Goal: Task Accomplishment & Management: Manage account settings

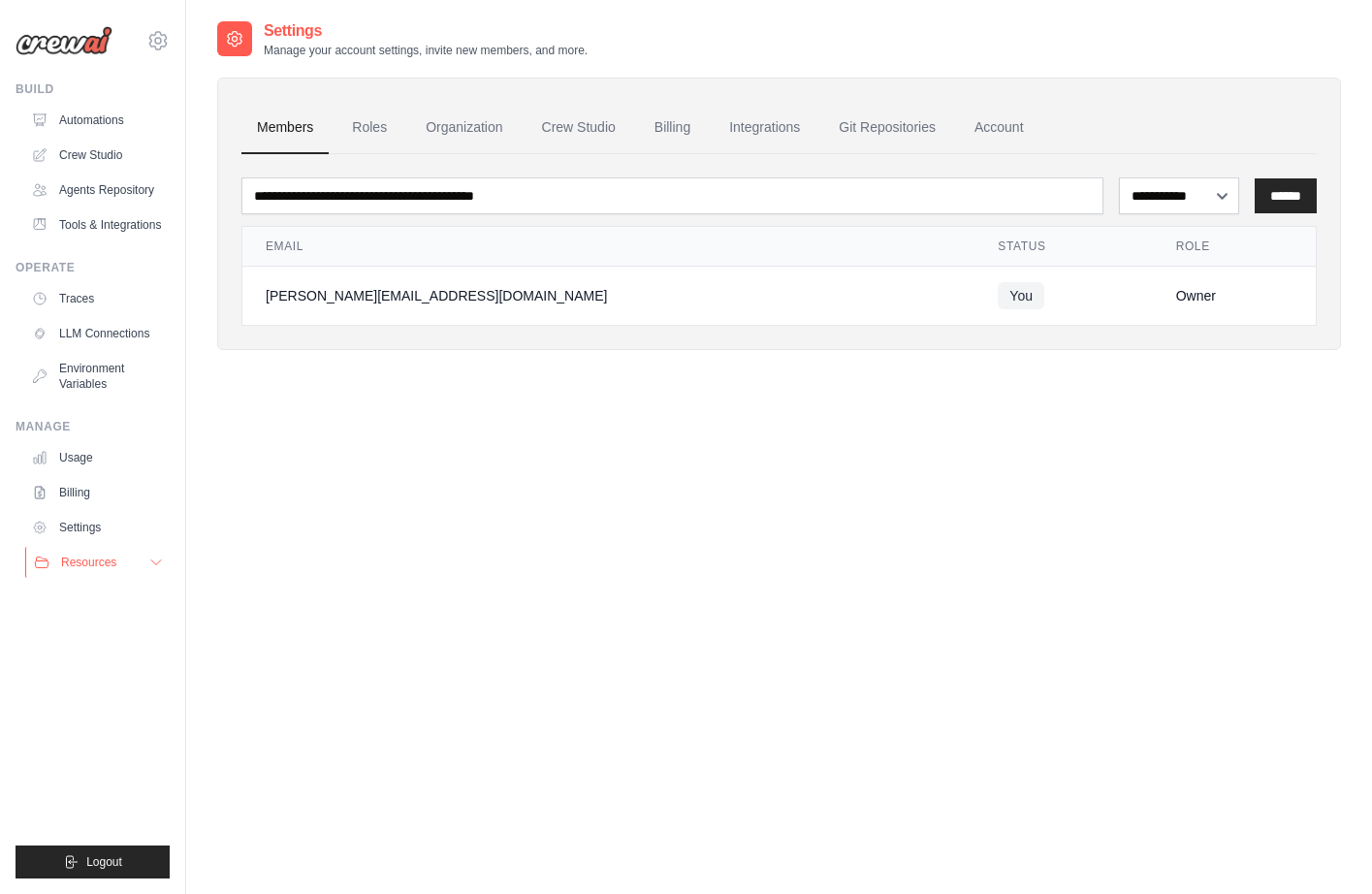
click at [78, 570] on span "Resources" at bounding box center [89, 563] width 55 height 16
click at [696, 128] on link "Billing" at bounding box center [673, 127] width 67 height 52
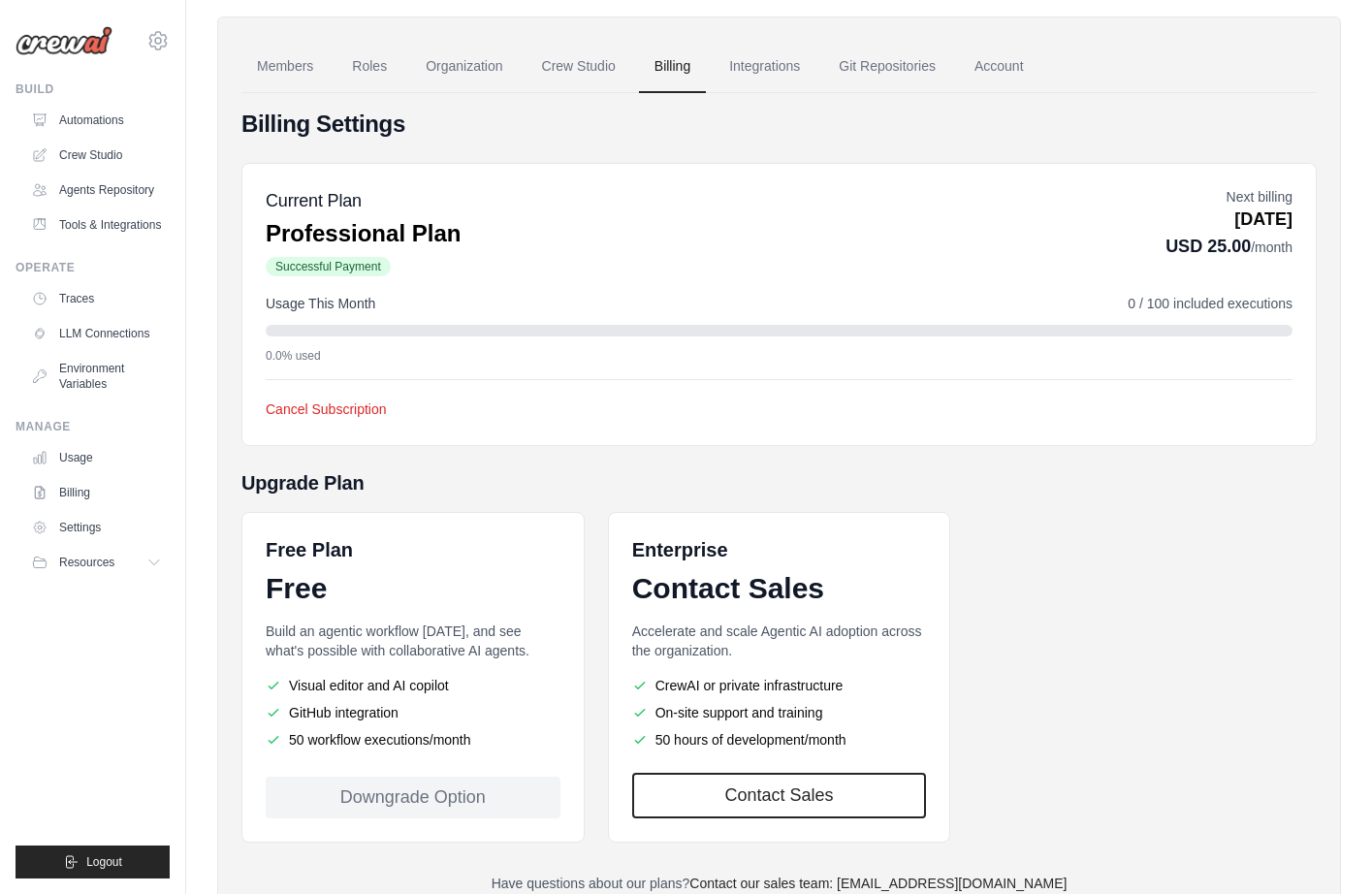
scroll to position [134, 0]
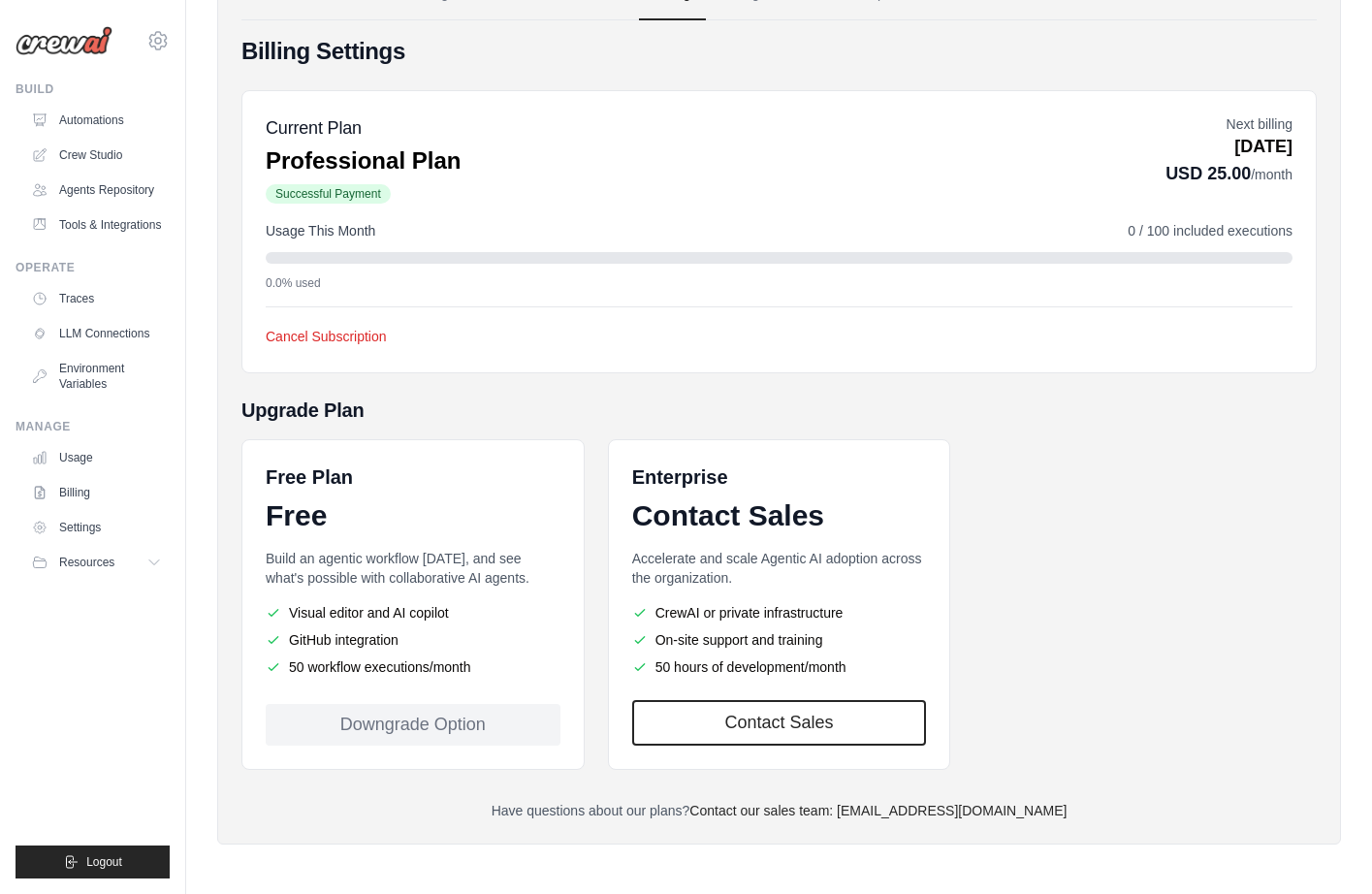
click at [436, 715] on div "Downgrade Option" at bounding box center [413, 725] width 295 height 41
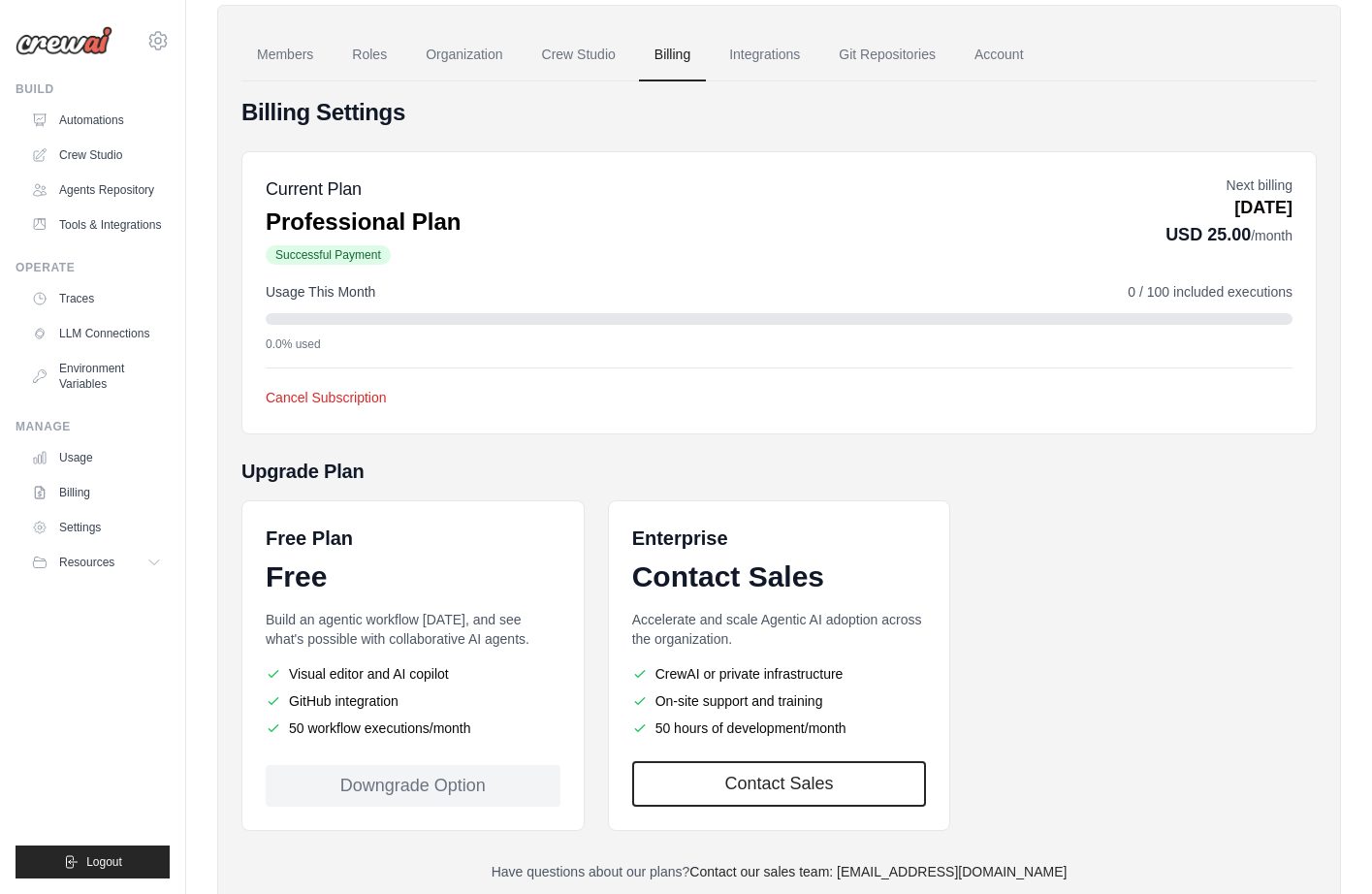
scroll to position [0, 0]
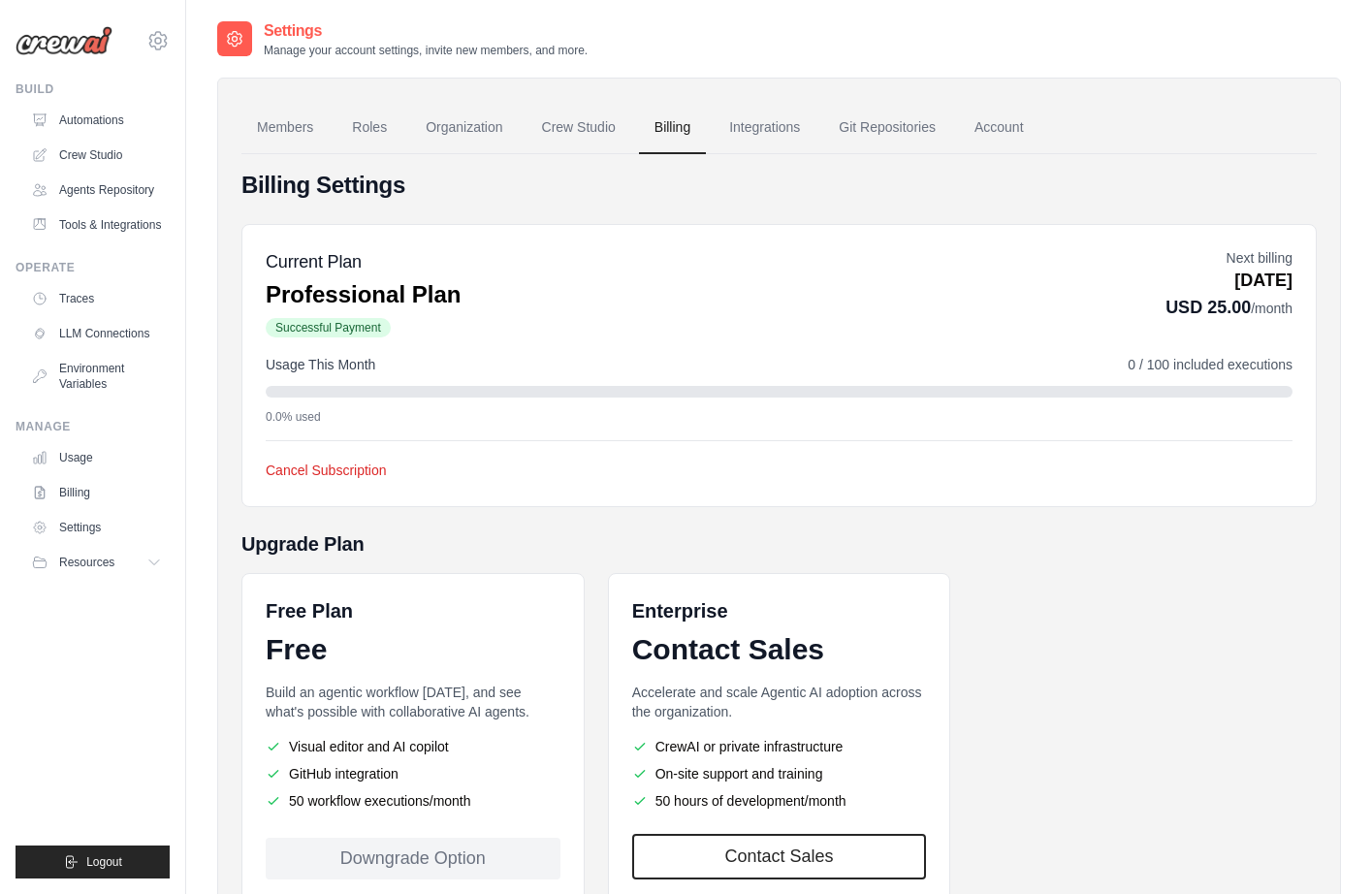
click at [331, 392] on div at bounding box center [779, 391] width 1027 height 12
click at [1039, 126] on link "Account" at bounding box center [999, 127] width 81 height 52
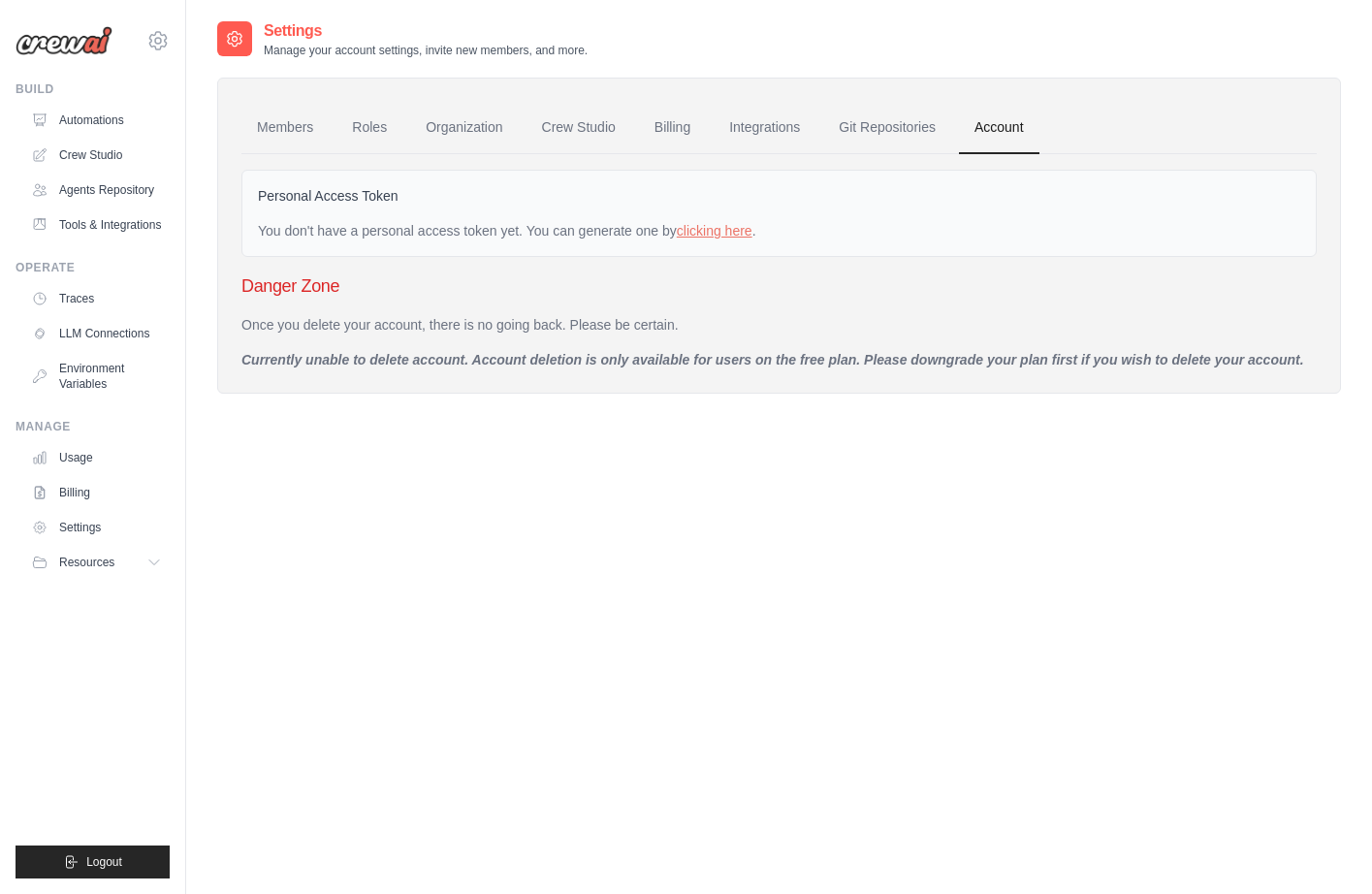
click at [48, 42] on img at bounding box center [64, 41] width 97 height 30
click at [164, 44] on icon at bounding box center [158, 40] width 18 height 17
click at [184, 135] on link "Settings" at bounding box center [240, 120] width 184 height 38
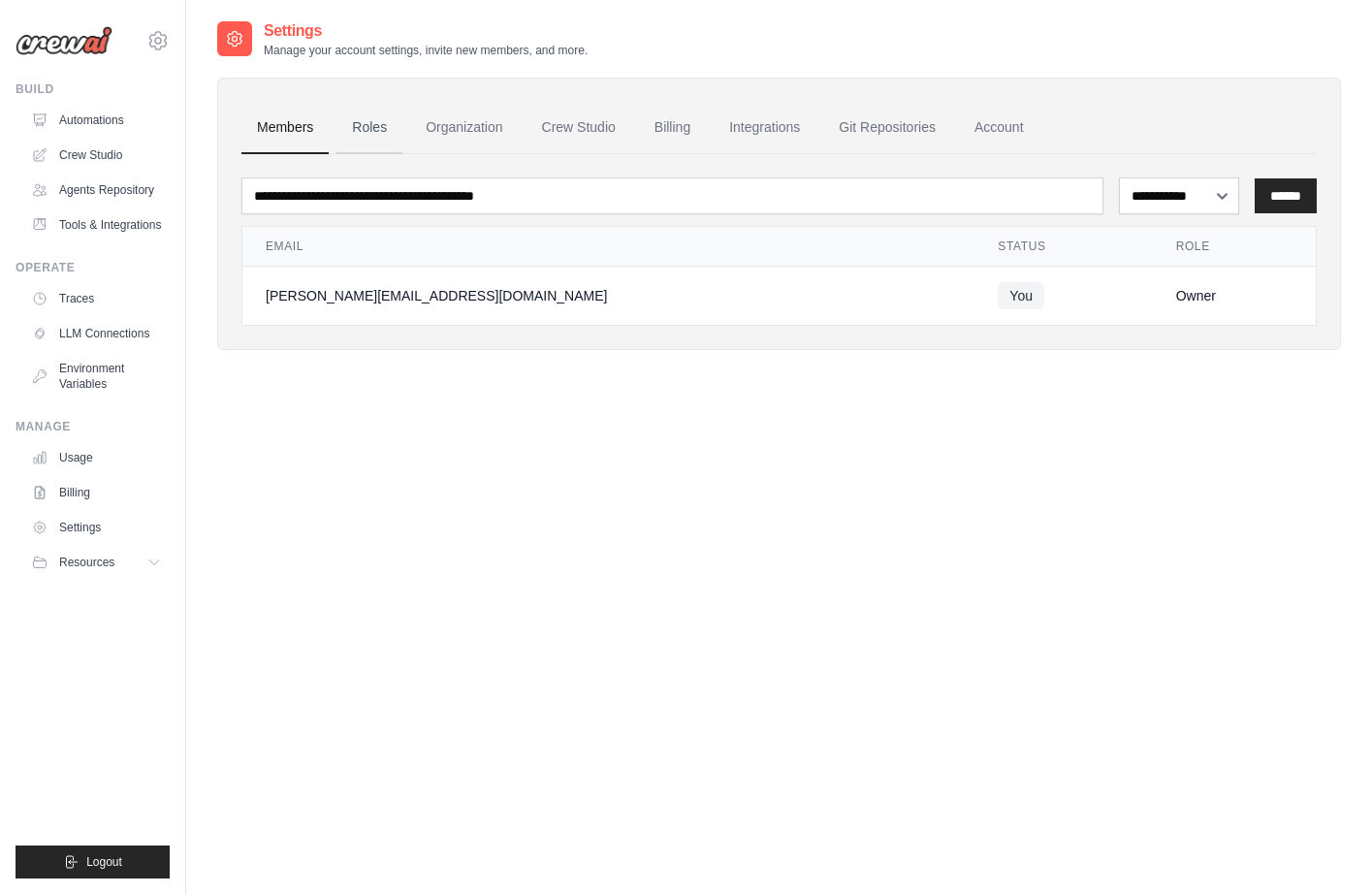
click at [364, 133] on link "Roles" at bounding box center [369, 127] width 66 height 52
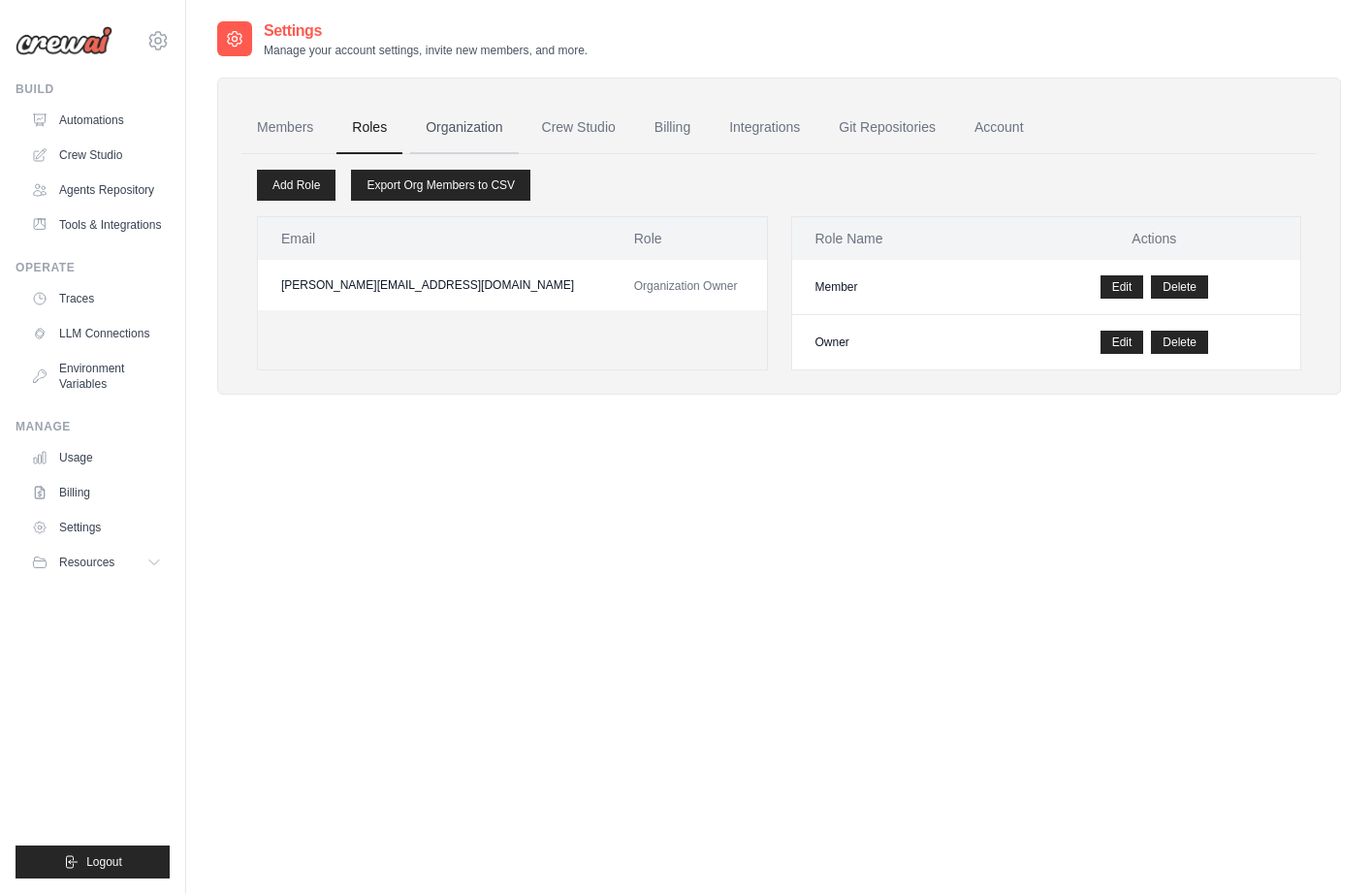
click at [472, 133] on link "Organization" at bounding box center [463, 127] width 107 height 52
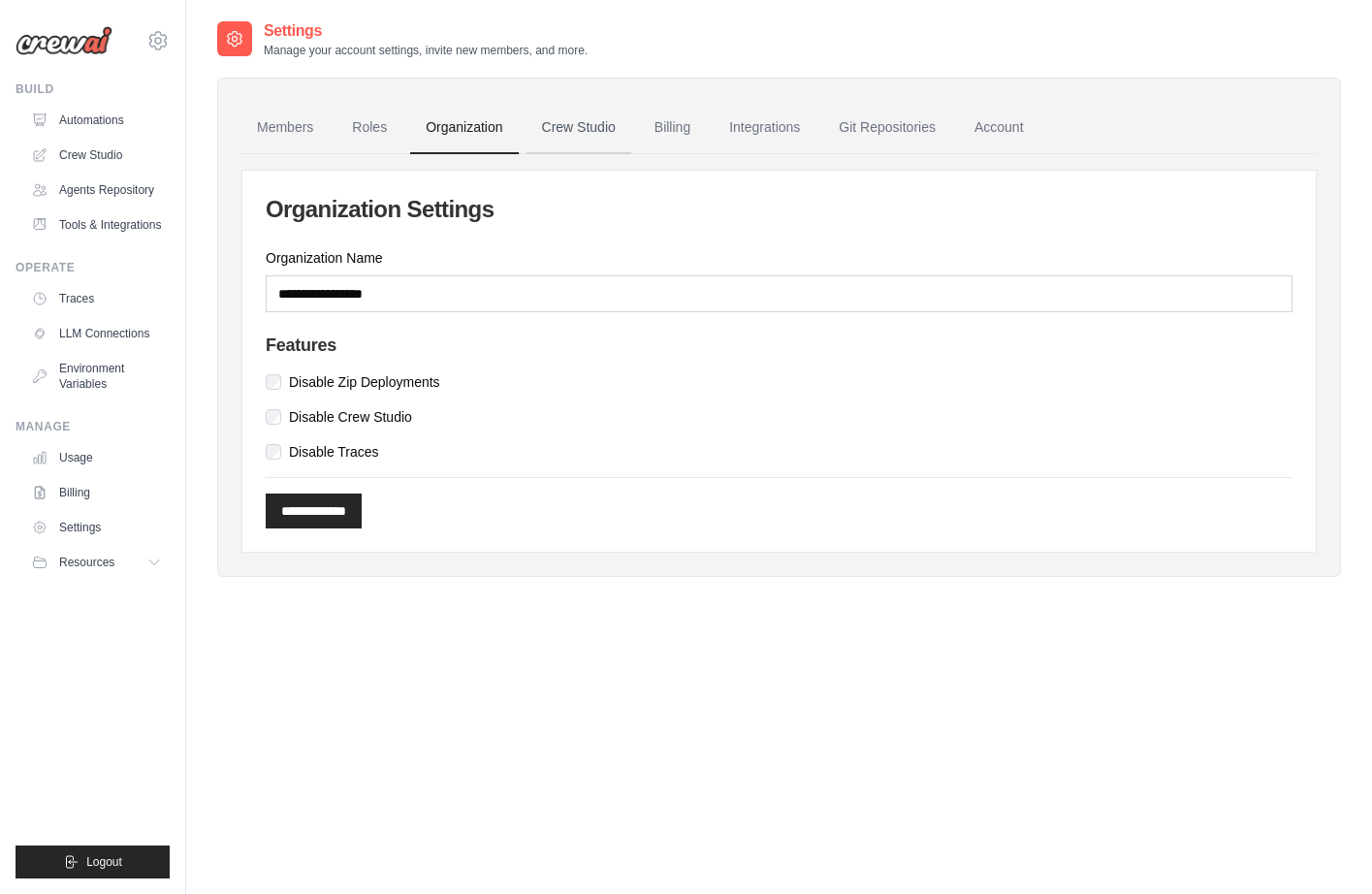
click at [558, 128] on link "Crew Studio" at bounding box center [578, 127] width 104 height 52
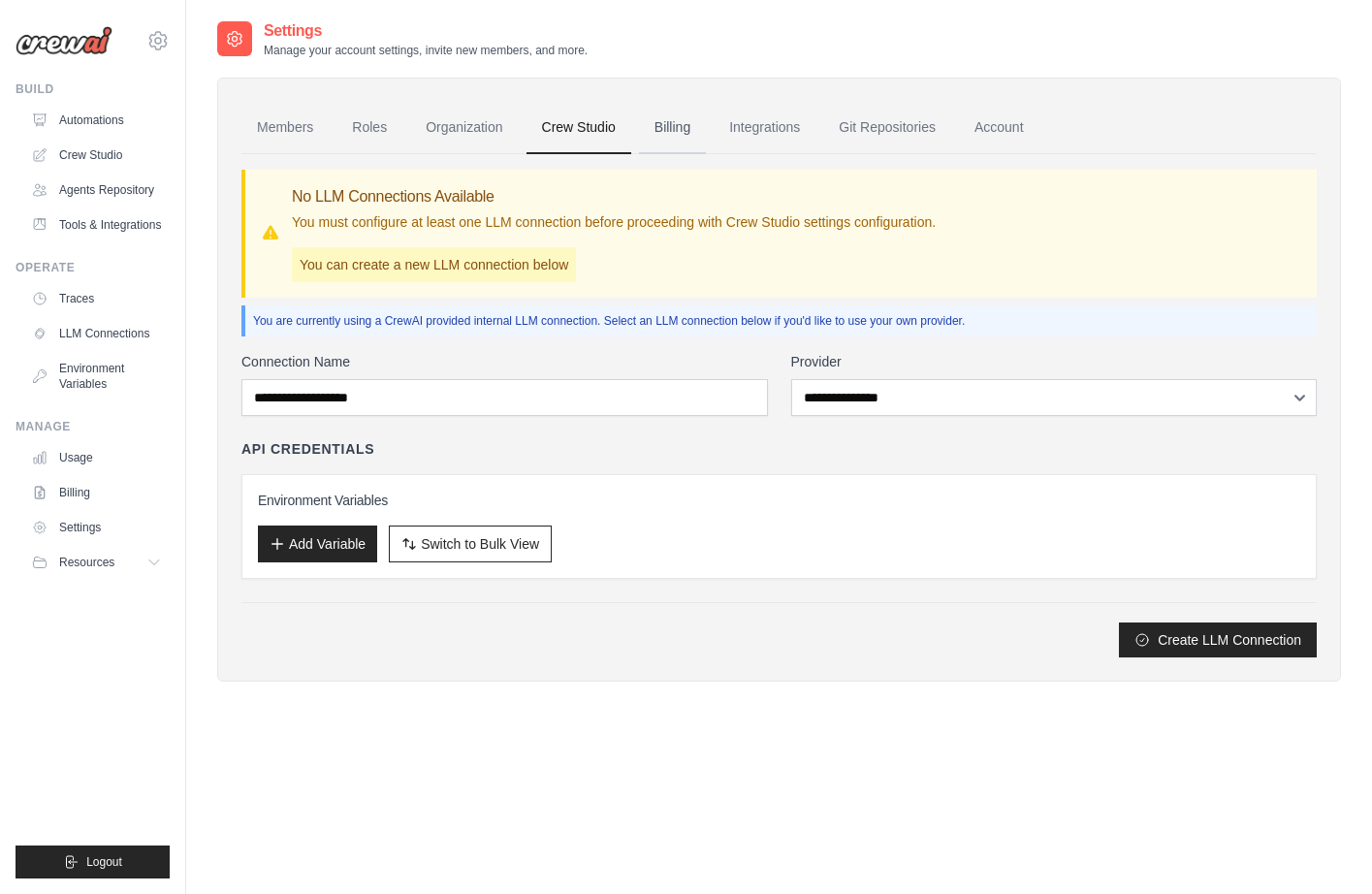
click at [692, 130] on link "Billing" at bounding box center [673, 127] width 67 height 52
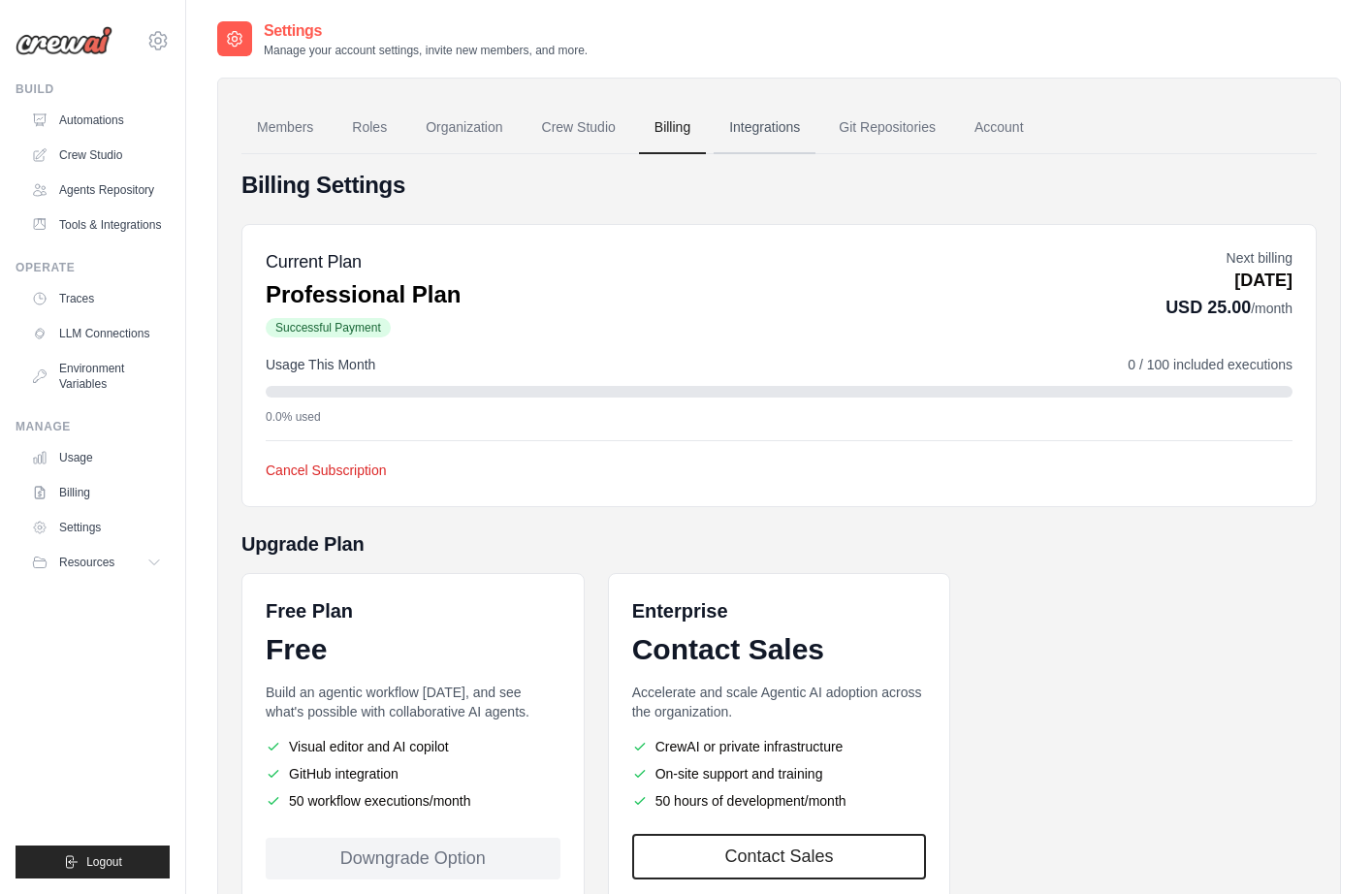
click at [771, 132] on link "Integrations" at bounding box center [763, 127] width 101 height 52
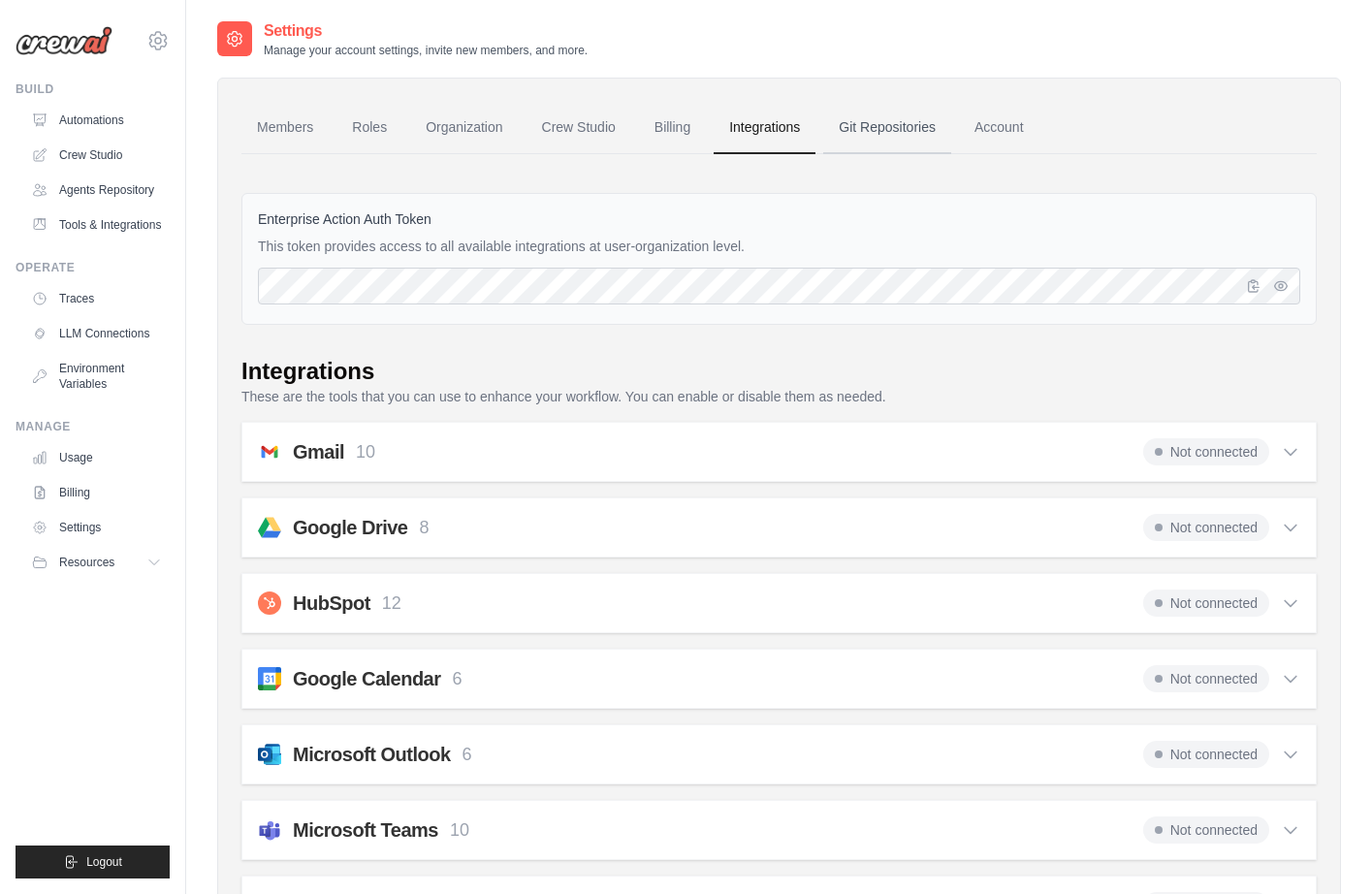
click at [913, 126] on link "Git Repositories" at bounding box center [887, 127] width 128 height 52
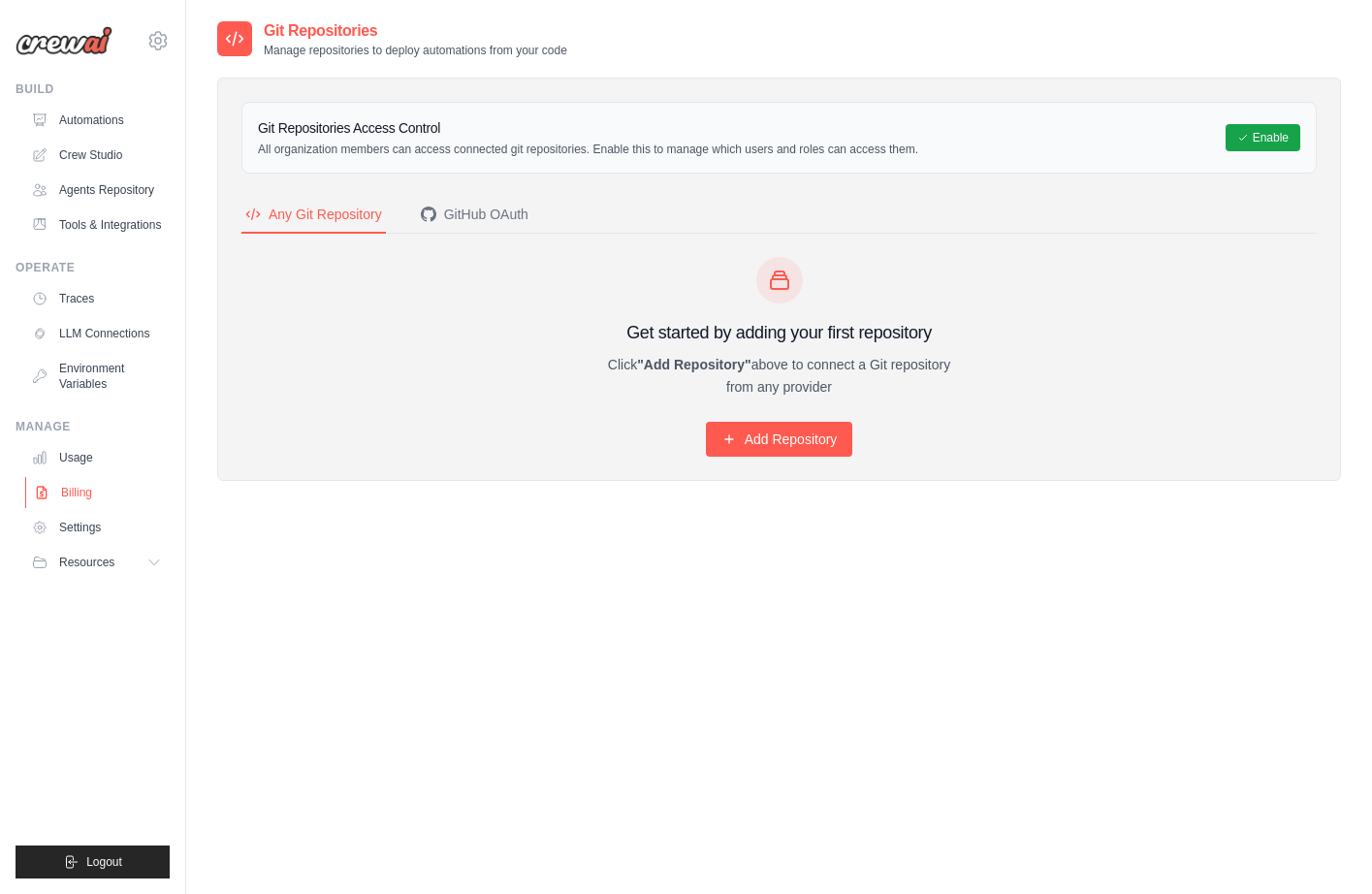
click at [87, 505] on link "Billing" at bounding box center [98, 493] width 147 height 31
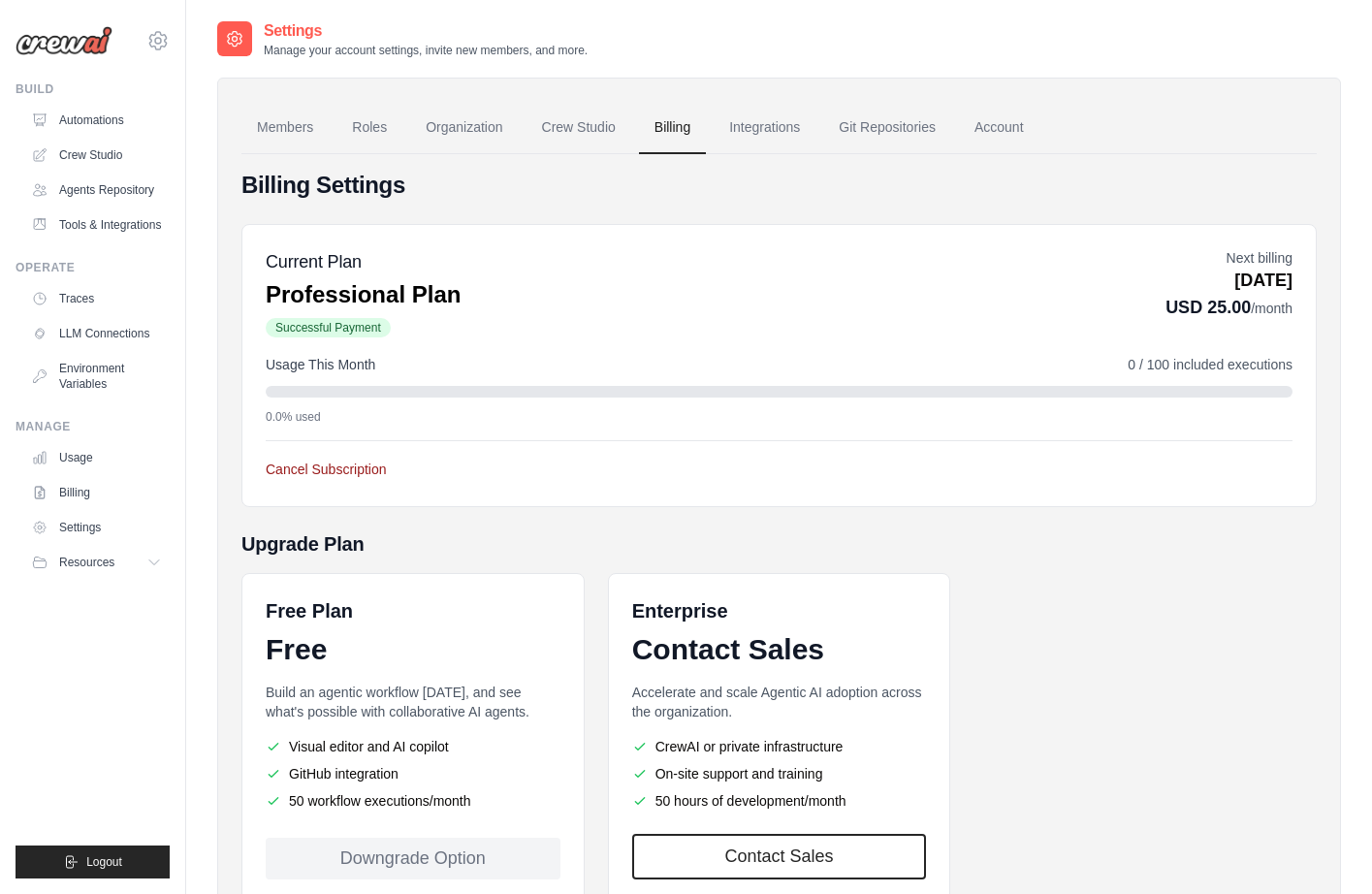
click at [366, 476] on button "Cancel Subscription" at bounding box center [326, 469] width 121 height 20
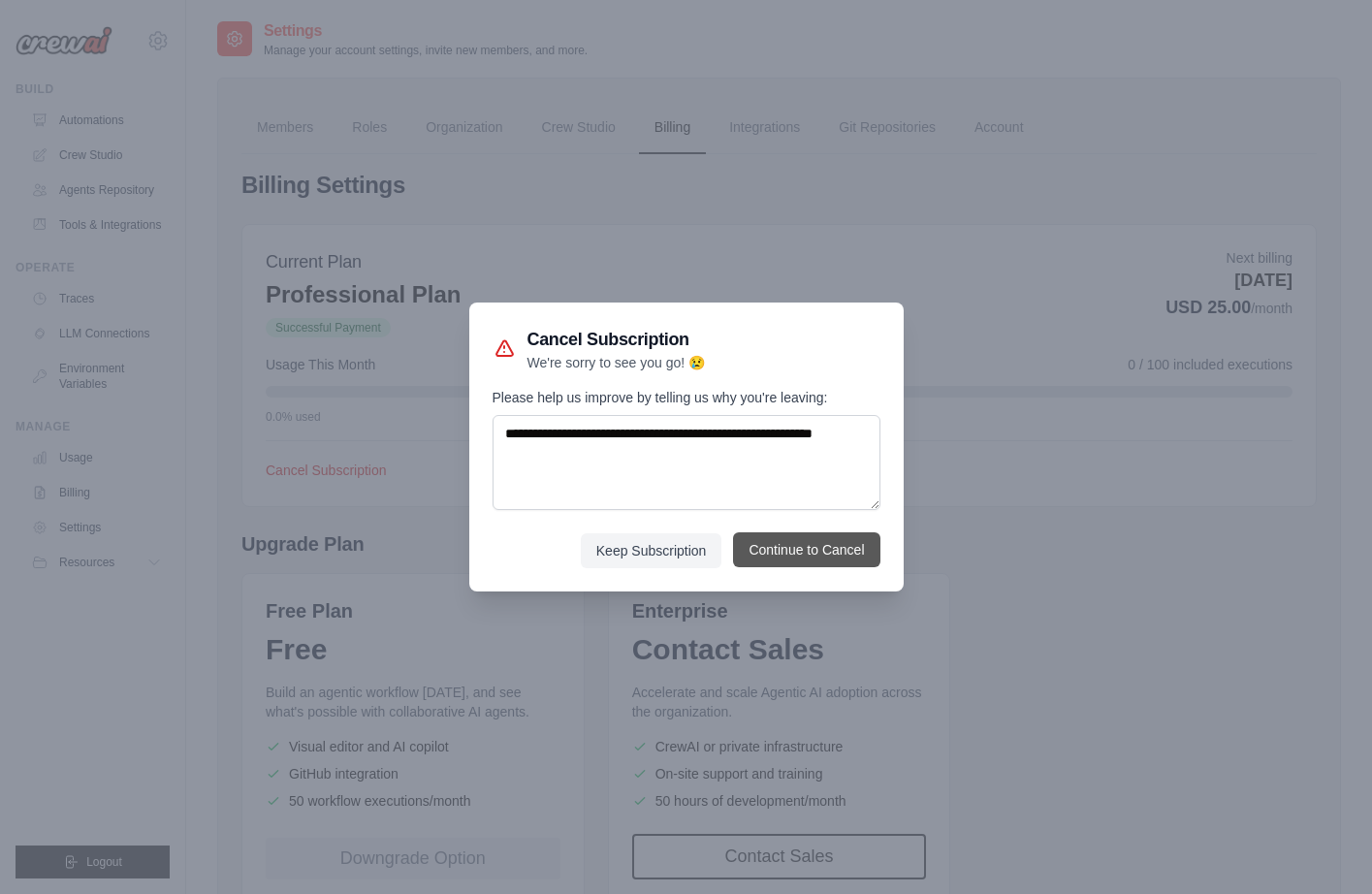
click at [774, 555] on button "Continue to Cancel" at bounding box center [805, 549] width 147 height 34
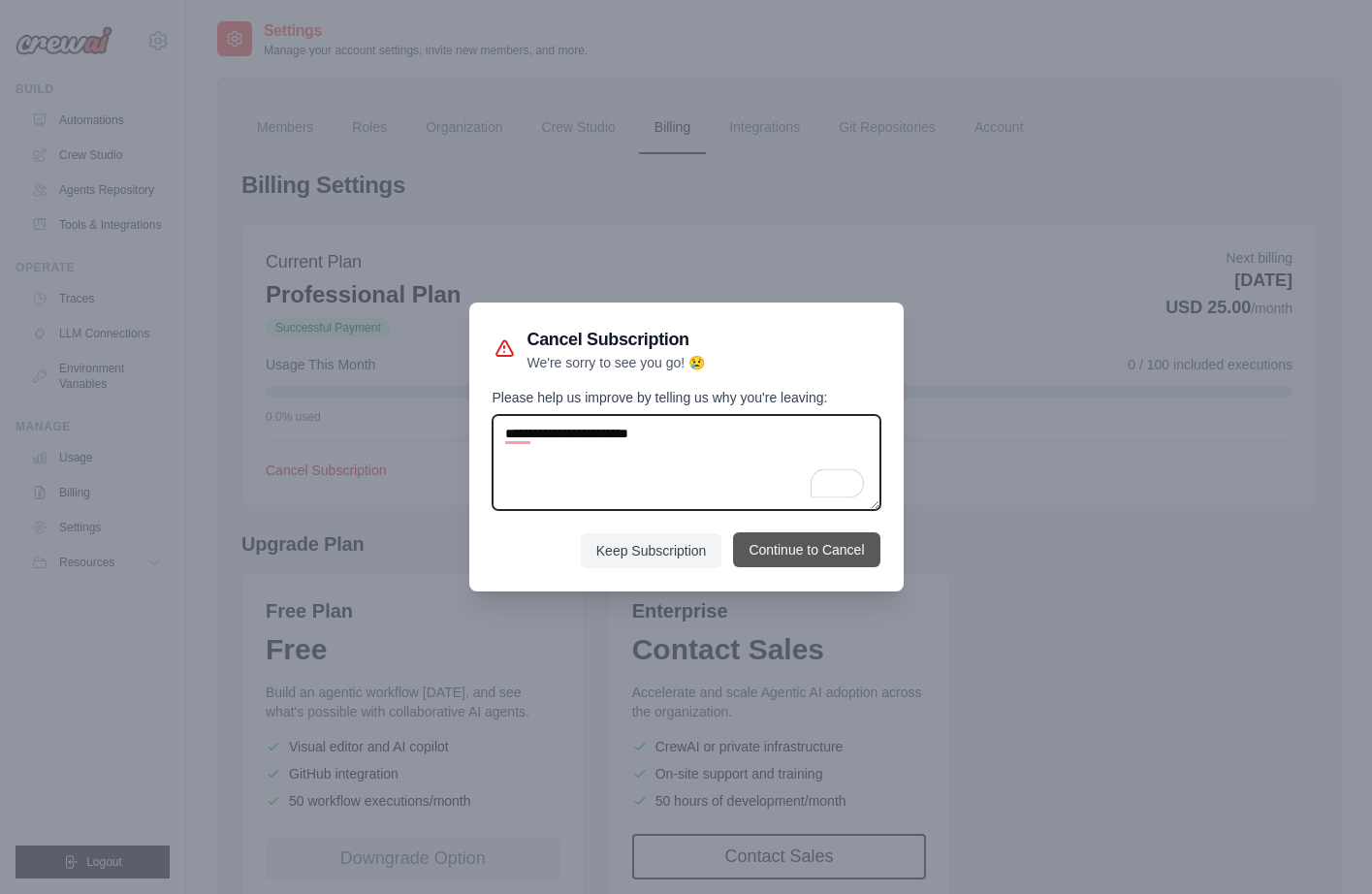
type textarea "**********"
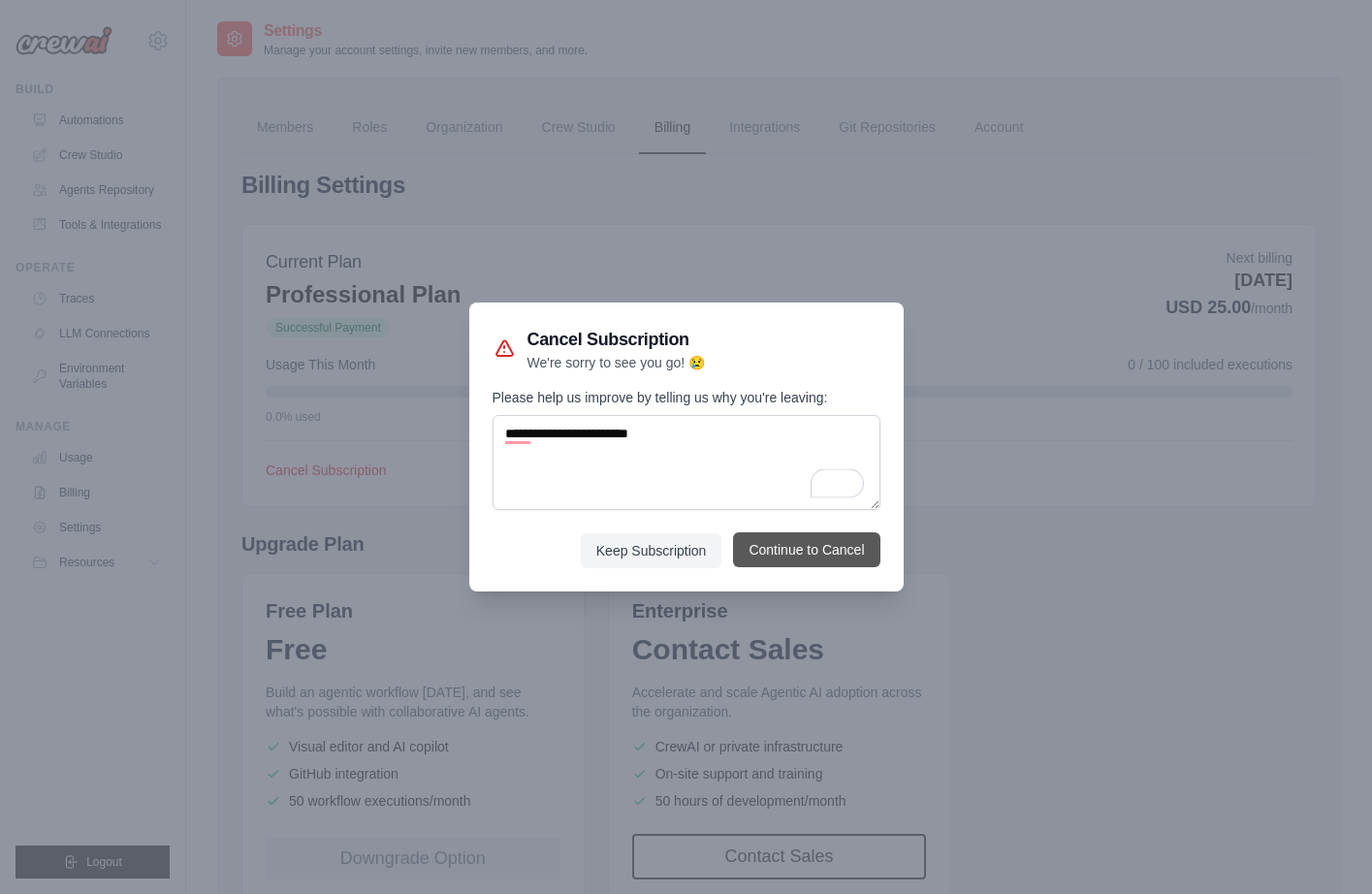
click at [807, 547] on button "Continue to Cancel" at bounding box center [805, 549] width 147 height 34
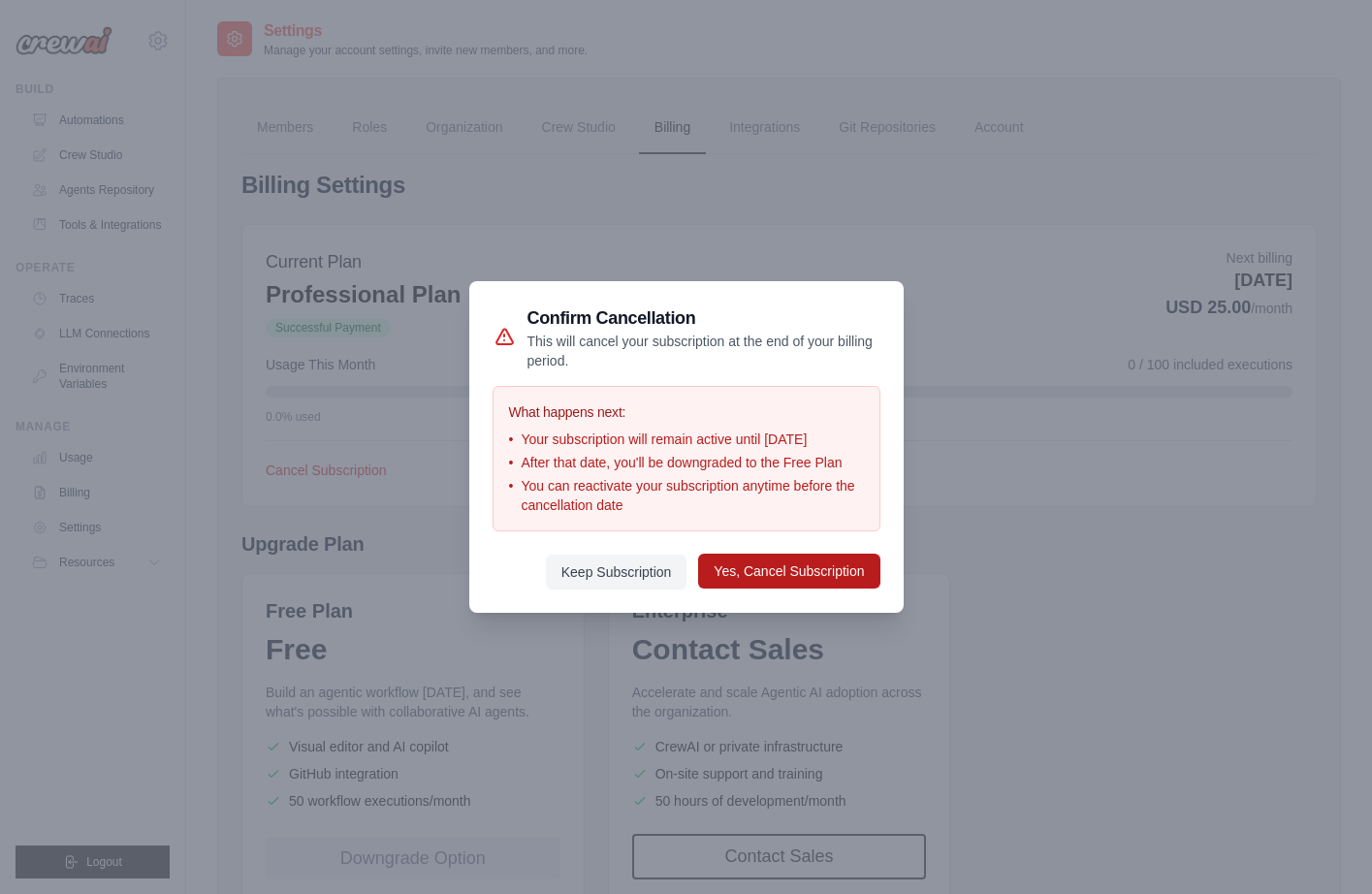
click at [802, 588] on button "Yes, Cancel Subscription" at bounding box center [789, 570] width 181 height 34
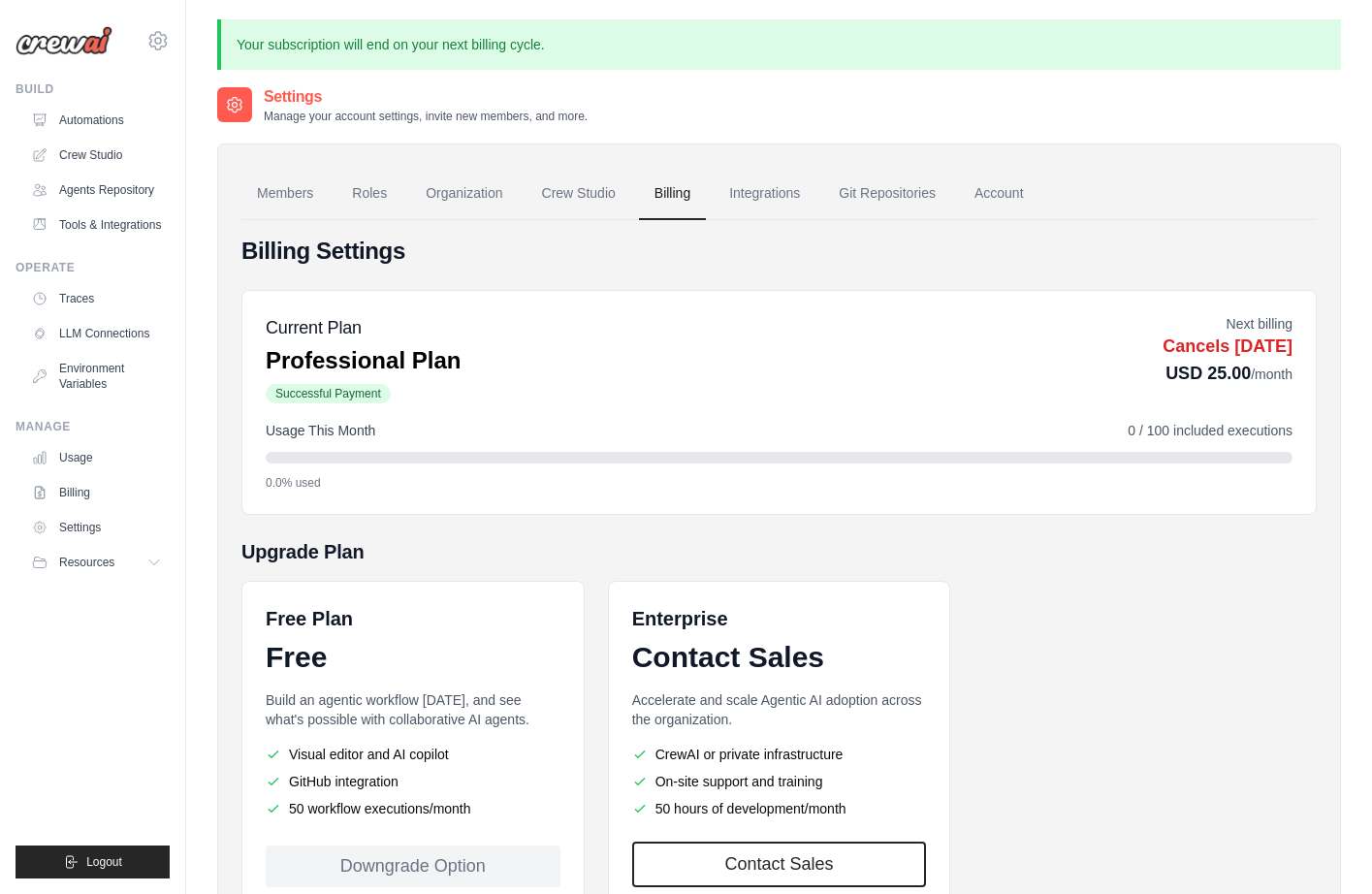
click at [100, 35] on img at bounding box center [64, 41] width 97 height 30
